Goal: Task Accomplishment & Management: Manage account settings

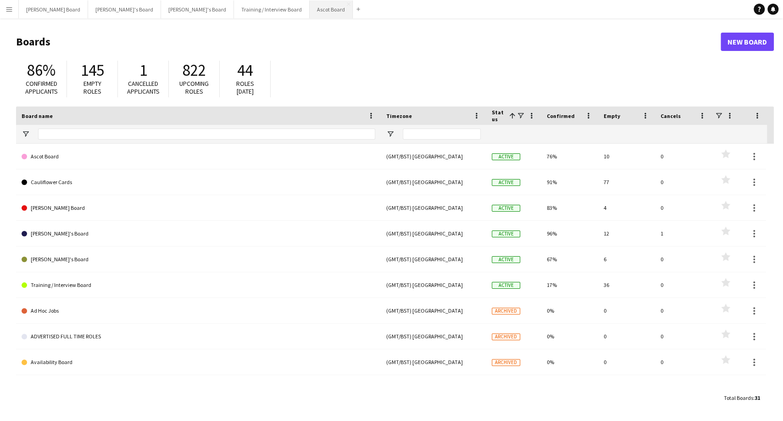
click at [310, 8] on button "Ascot Board Close" at bounding box center [331, 9] width 43 height 18
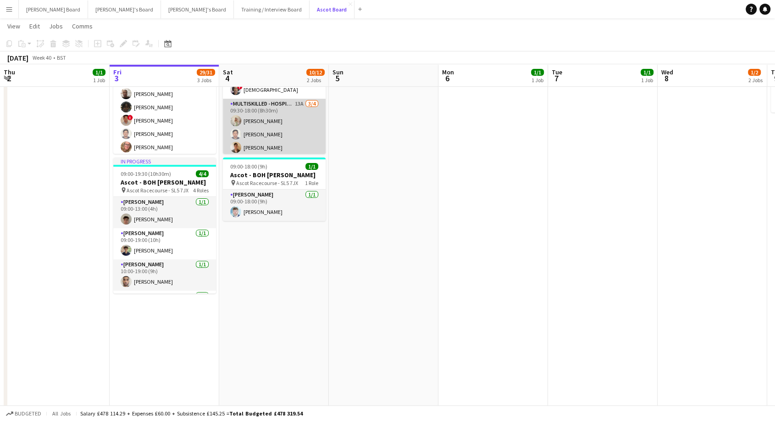
scroll to position [96, 0]
drag, startPoint x: 277, startPoint y: 144, endPoint x: 267, endPoint y: 144, distance: 10.1
click at [277, 144] on app-card-role "Multiskilled - Hospitality 13A [DATE] 09:30-18:00 (8h30m) [PERSON_NAME] [PERSON…" at bounding box center [274, 118] width 103 height 71
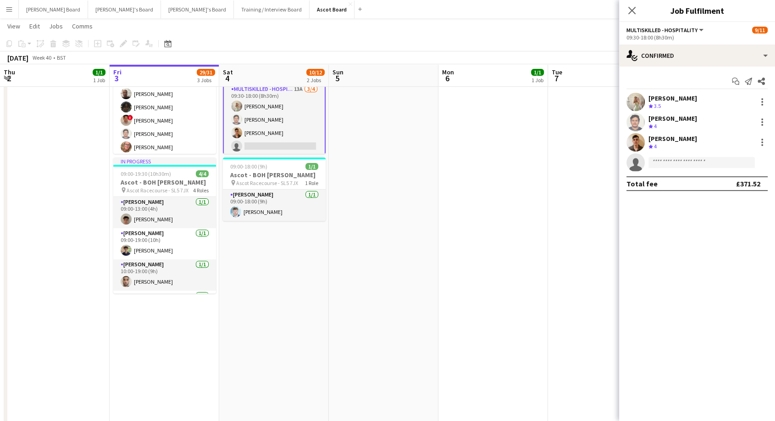
scroll to position [0, 220]
click at [662, 160] on input at bounding box center [701, 162] width 106 height 11
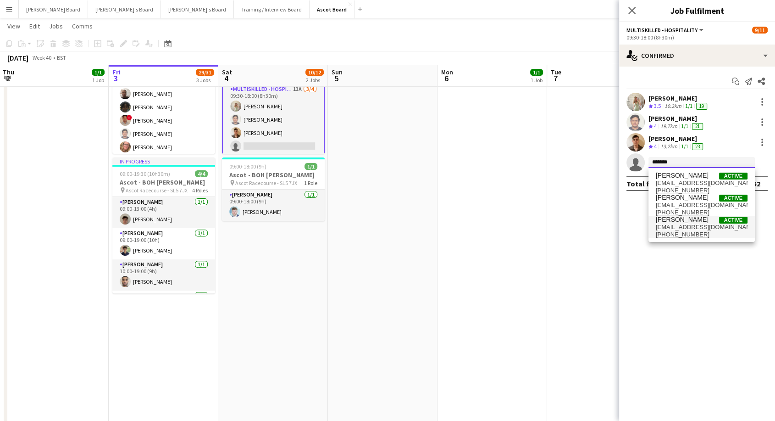
type input "******"
click at [693, 225] on span "[EMAIL_ADDRESS][DOMAIN_NAME]" at bounding box center [702, 226] width 92 height 7
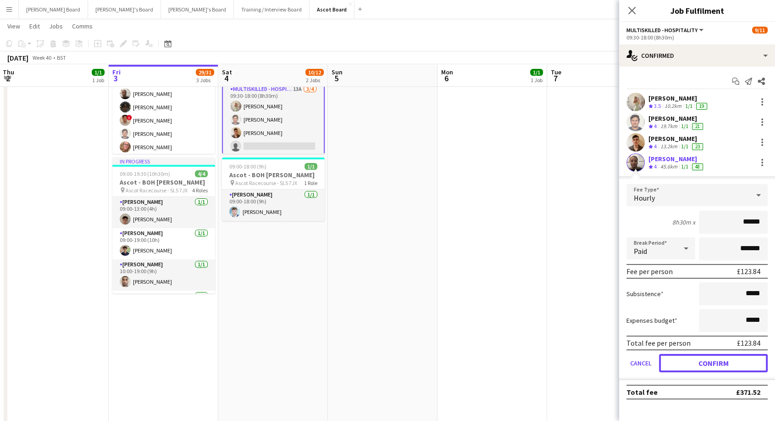
drag, startPoint x: 713, startPoint y: 361, endPoint x: 665, endPoint y: 347, distance: 50.2
click at [713, 361] on button "Confirm" at bounding box center [713, 363] width 109 height 18
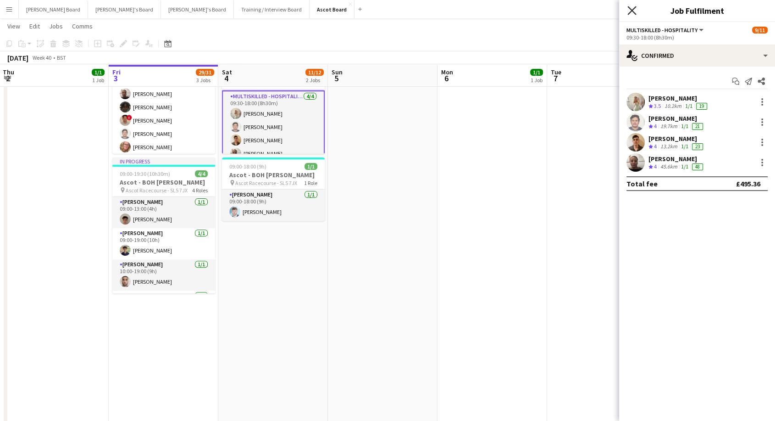
click at [631, 11] on icon "Close pop-in" at bounding box center [631, 10] width 9 height 9
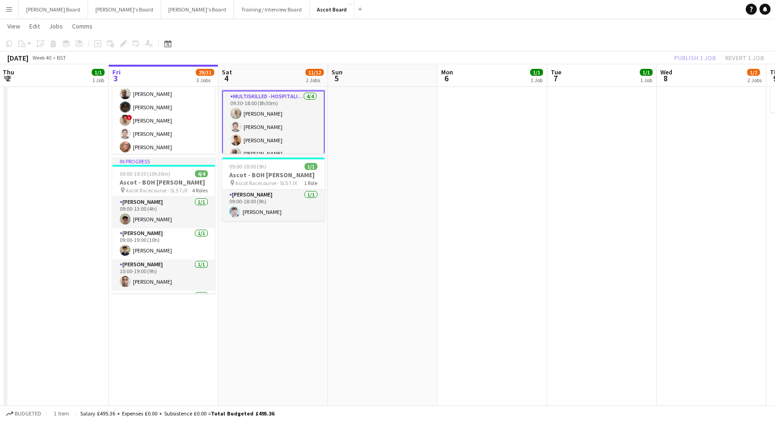
click at [703, 57] on div "Publish 1 job Revert 1 job" at bounding box center [719, 58] width 112 height 12
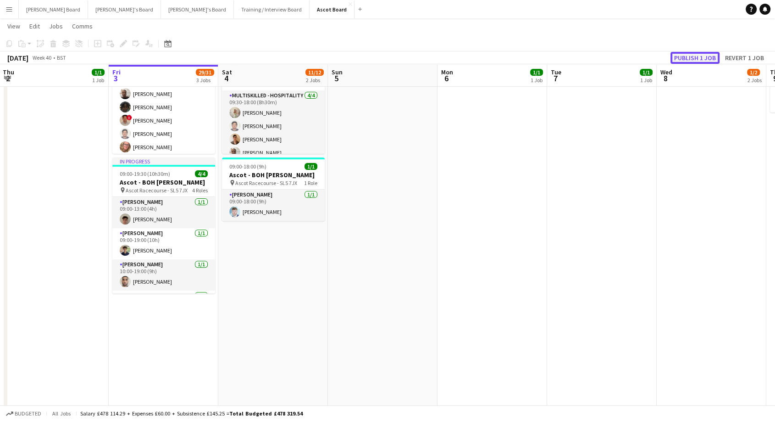
click at [699, 56] on button "Publish 1 job" at bounding box center [694, 58] width 49 height 12
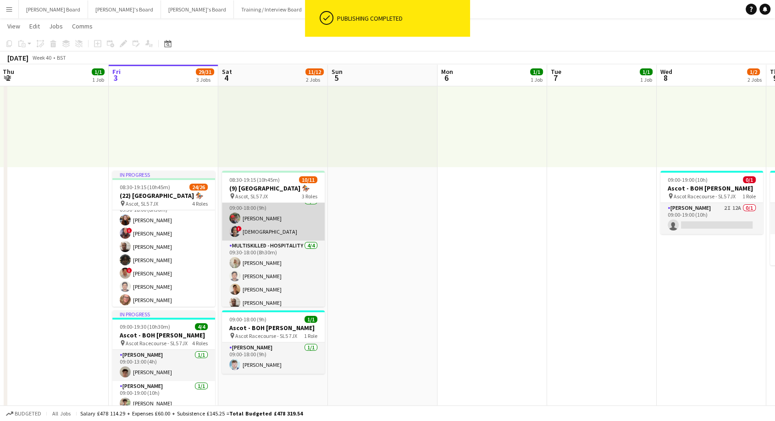
scroll to position [96, 0]
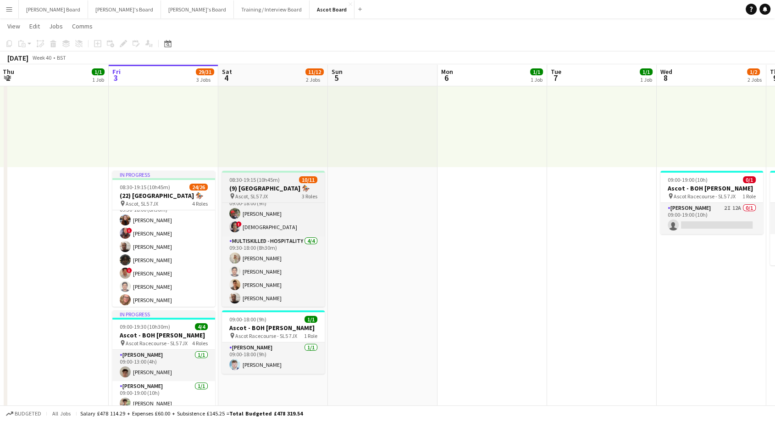
click at [264, 186] on h3 "(9) [GEOGRAPHIC_DATA] 🏇🏼" at bounding box center [273, 188] width 103 height 8
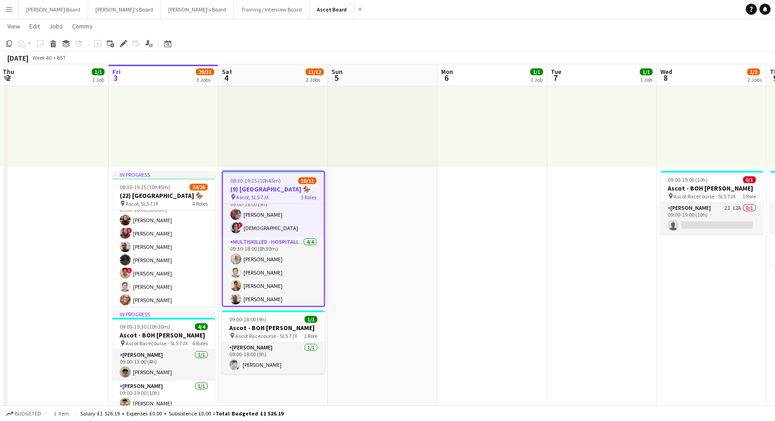
drag, startPoint x: 121, startPoint y: 47, endPoint x: 380, endPoint y: 224, distance: 313.7
click at [122, 48] on div "Edit" at bounding box center [123, 43] width 11 height 11
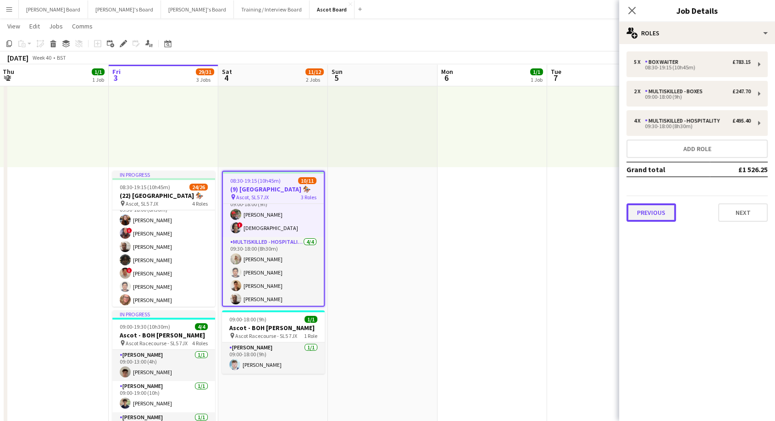
click at [649, 216] on button "Previous" at bounding box center [651, 212] width 50 height 18
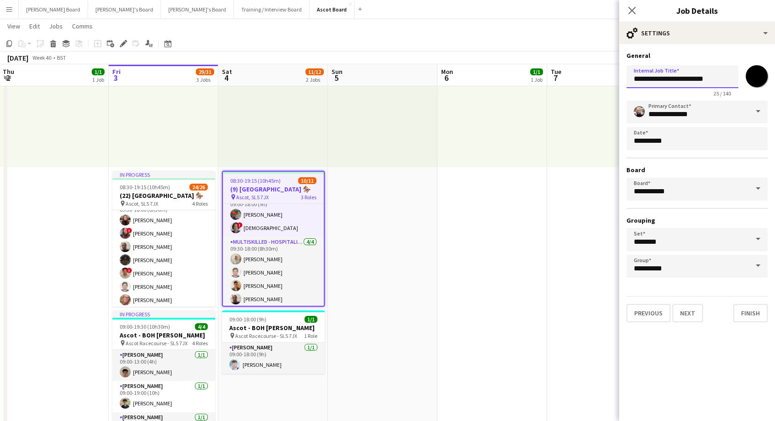
drag, startPoint x: 636, startPoint y: 76, endPoint x: 640, endPoint y: 78, distance: 5.0
click at [640, 78] on input "**********" at bounding box center [682, 76] width 112 height 23
type input "**********"
click at [500, 97] on div "09:00-17:30 (8h30m) 1/1 pin Farnham 1 Role Rail Administrator [DATE] 09:00-17:3…" at bounding box center [492, 96] width 110 height 142
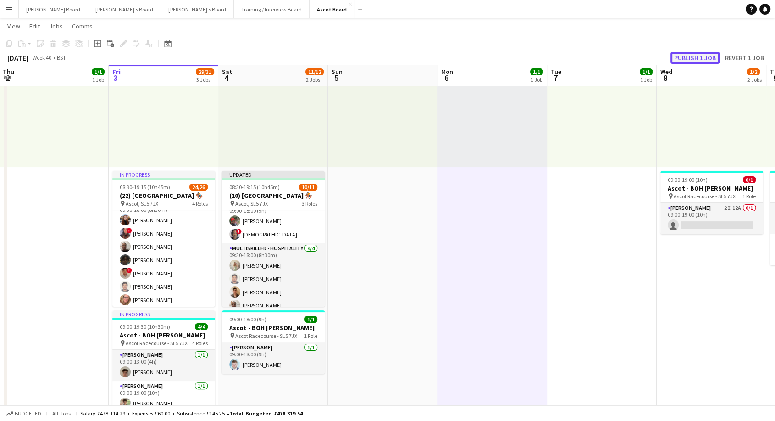
click at [704, 60] on button "Publish 1 job" at bounding box center [694, 58] width 49 height 12
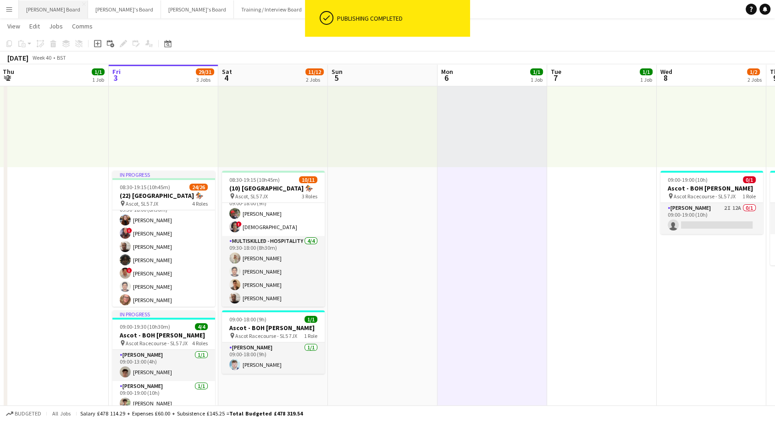
drag, startPoint x: 31, startPoint y: 8, endPoint x: 35, endPoint y: 16, distance: 9.0
click at [31, 8] on button "[PERSON_NAME] Board Close" at bounding box center [53, 9] width 69 height 18
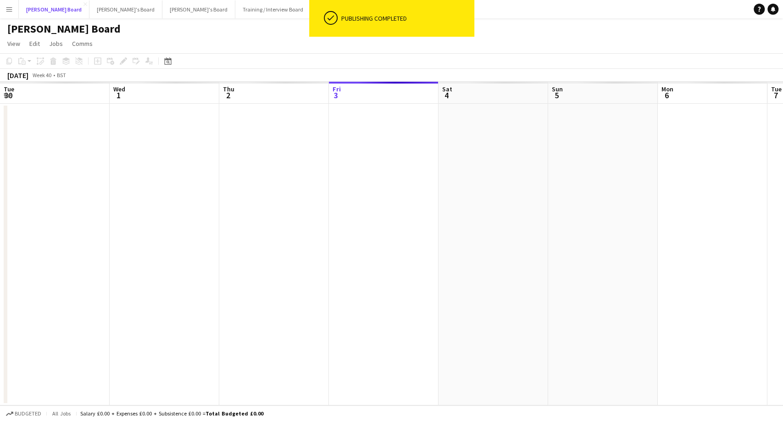
scroll to position [0, 219]
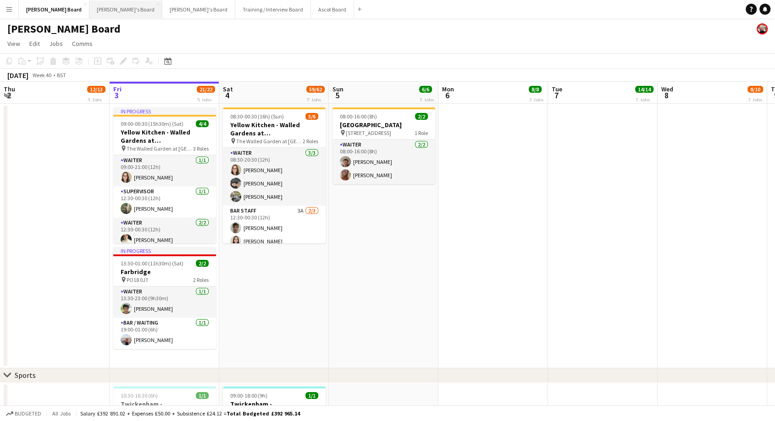
click at [97, 7] on button "[PERSON_NAME]'s Board Close" at bounding box center [125, 9] width 73 height 18
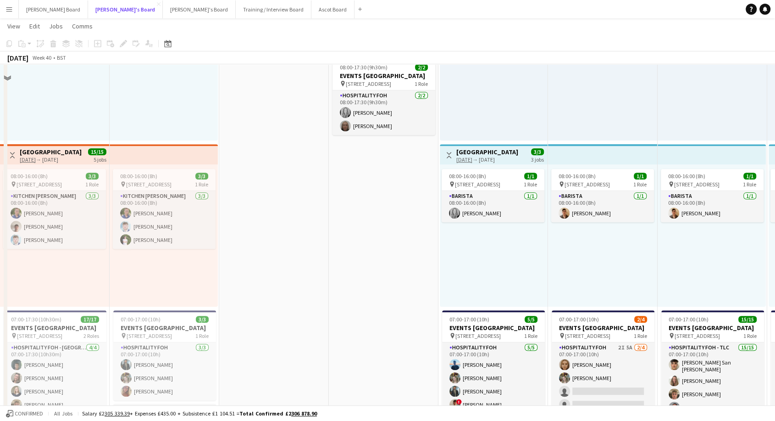
scroll to position [255, 0]
